Goal: Task Accomplishment & Management: Use online tool/utility

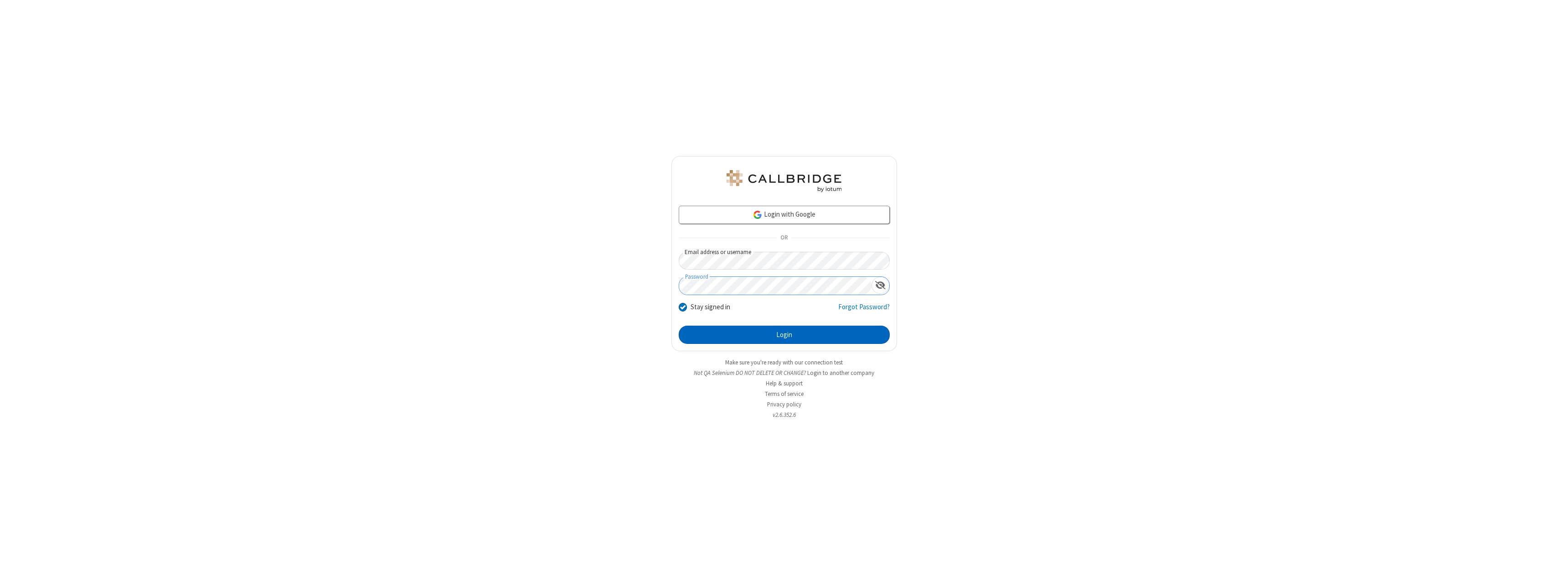
click at [784, 334] on button "Login" at bounding box center [784, 334] width 211 height 18
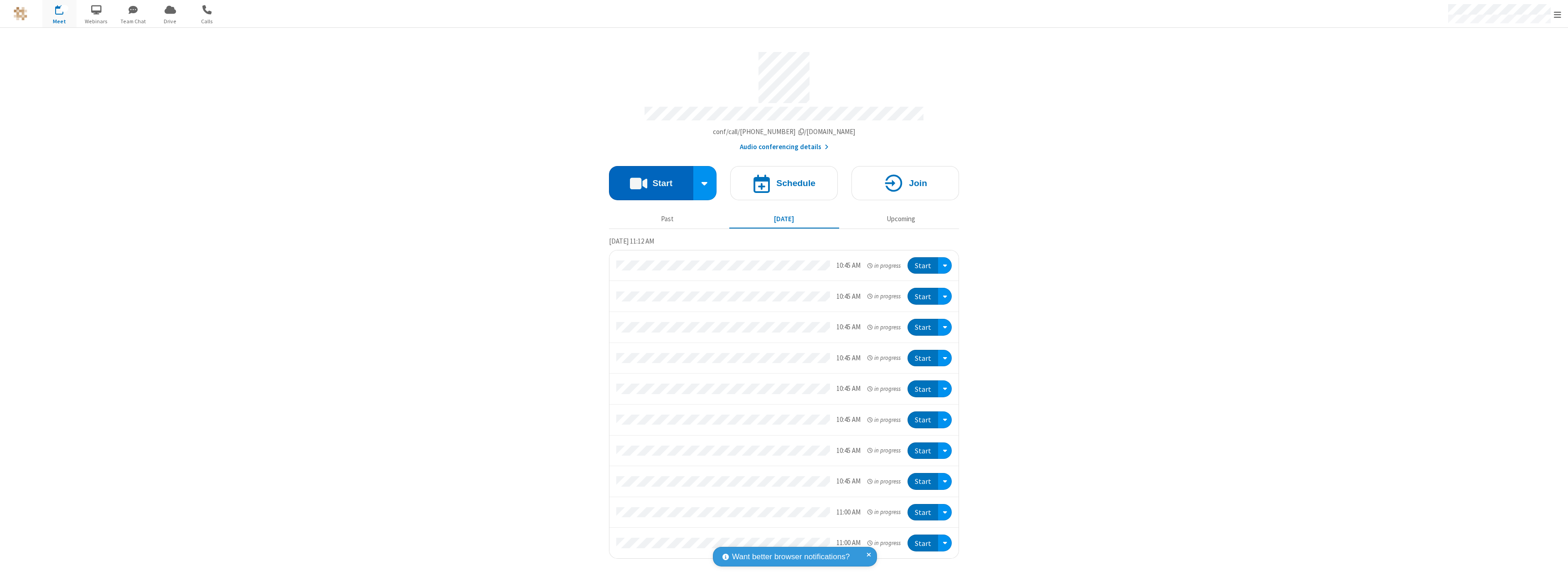
click at [651, 179] on button "Start" at bounding box center [650, 182] width 84 height 34
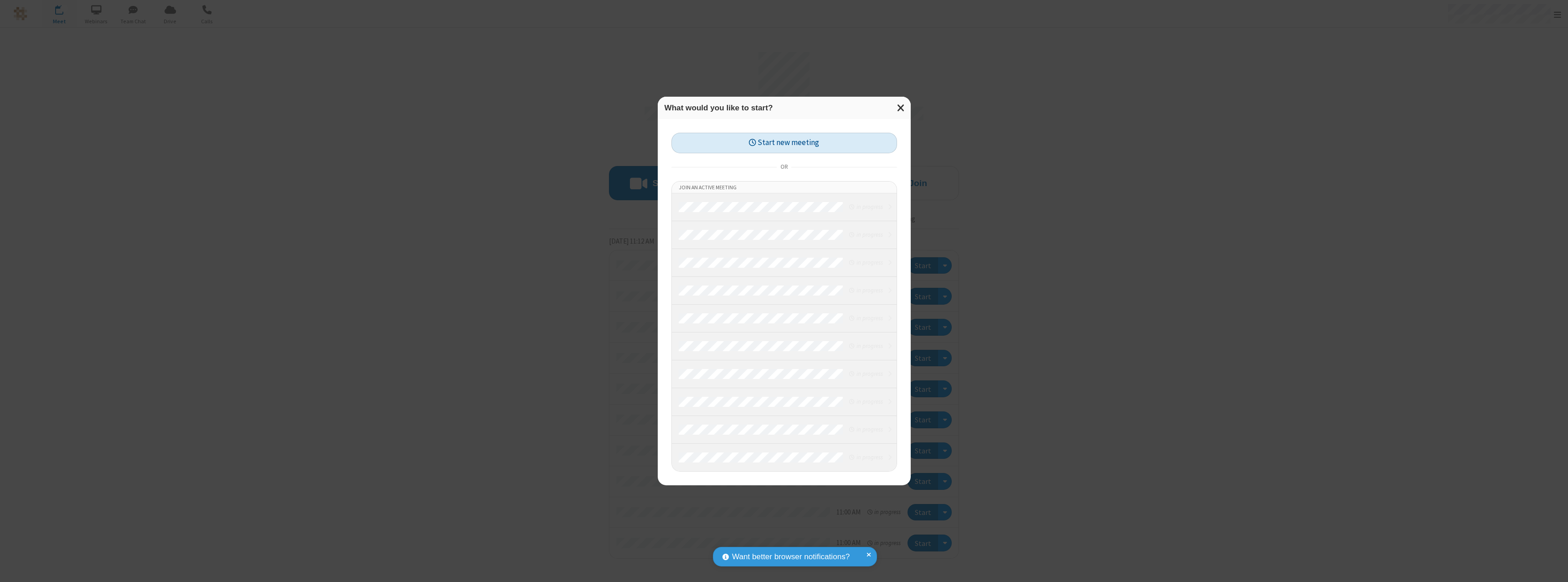
click at [784, 142] on button "Start new meeting" at bounding box center [784, 143] width 226 height 21
